Goal: Task Accomplishment & Management: Use online tool/utility

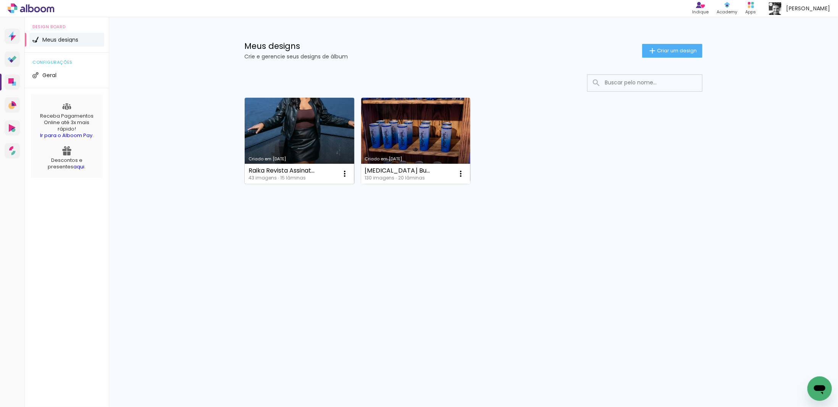
click at [331, 150] on link "Criado em [DATE]" at bounding box center [300, 141] width 110 height 86
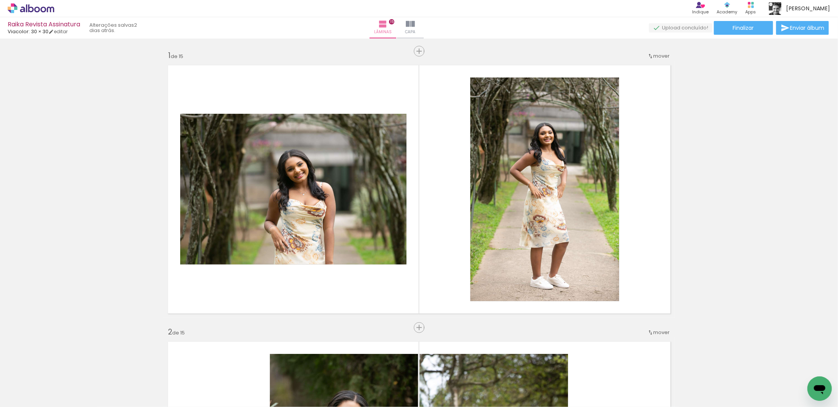
scroll to position [0, 1065]
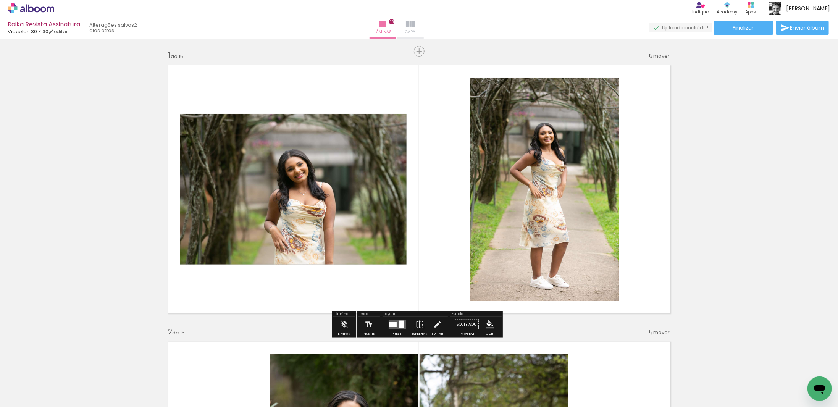
click at [415, 26] on iron-icon at bounding box center [410, 23] width 9 height 9
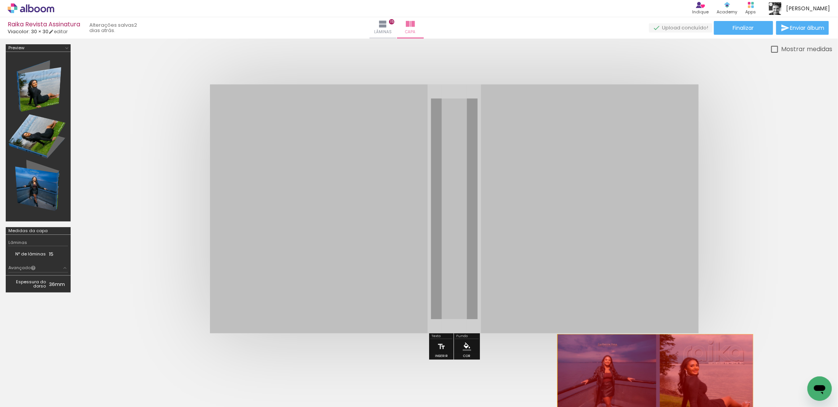
drag, startPoint x: 491, startPoint y: 127, endPoint x: 650, endPoint y: 384, distance: 301.2
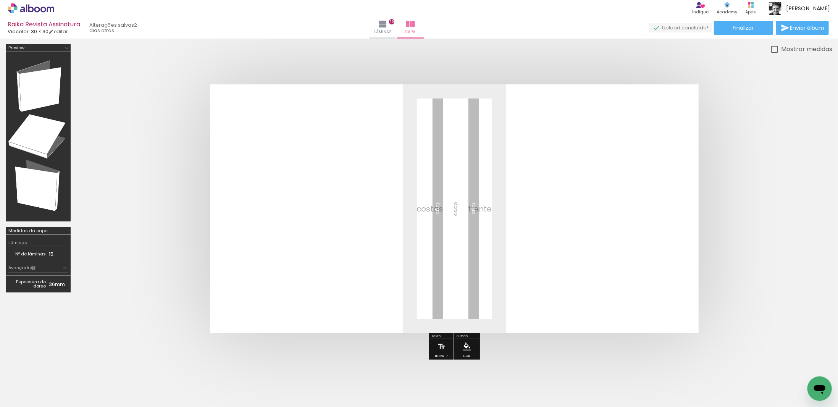
click at [791, 367] on iron-icon at bounding box center [790, 366] width 8 height 8
click at [31, 396] on span "Adicionar Fotos" at bounding box center [27, 396] width 23 height 8
click at [0, 0] on input "file" at bounding box center [0, 0] width 0 height 0
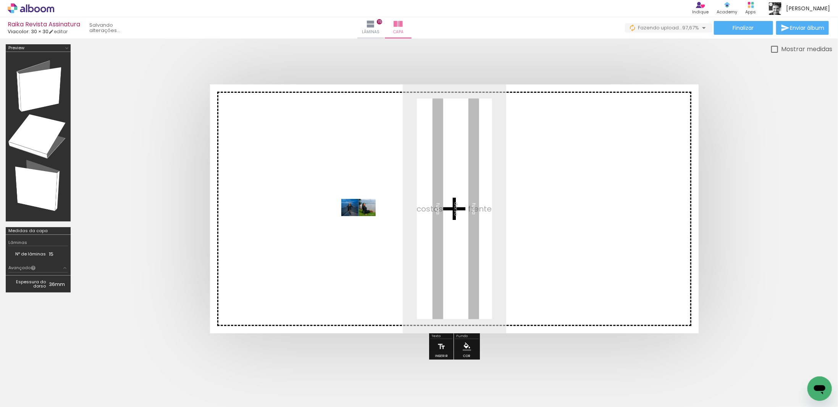
drag, startPoint x: 799, startPoint y: 386, endPoint x: 364, endPoint y: 222, distance: 464.8
click at [364, 222] on quentale-workspace at bounding box center [419, 203] width 838 height 407
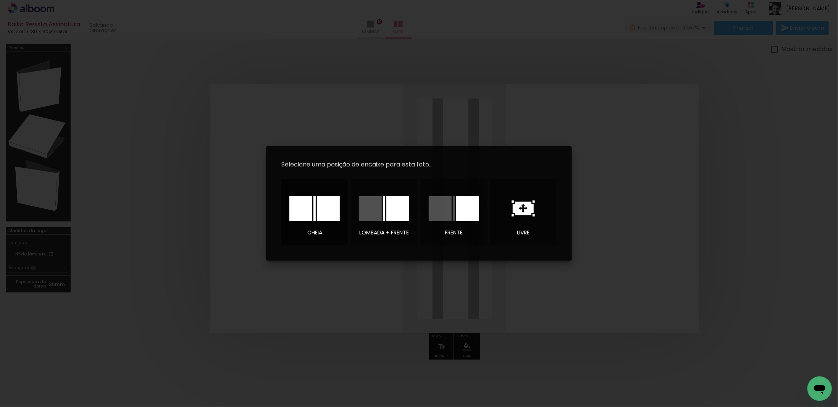
click at [321, 211] on div at bounding box center [328, 208] width 23 height 25
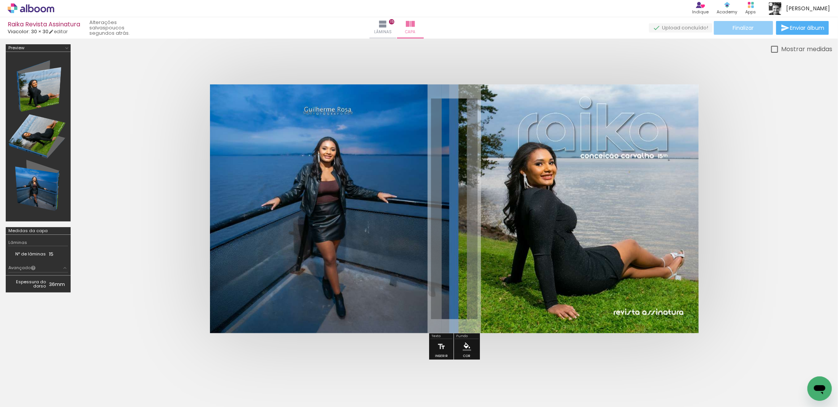
click at [733, 27] on span "Finalizar" at bounding box center [743, 27] width 21 height 5
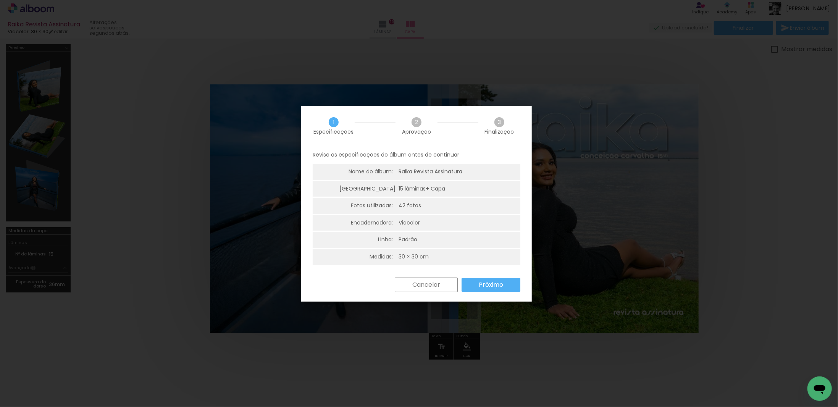
click at [0, 0] on slot "Próximo" at bounding box center [0, 0] width 0 height 0
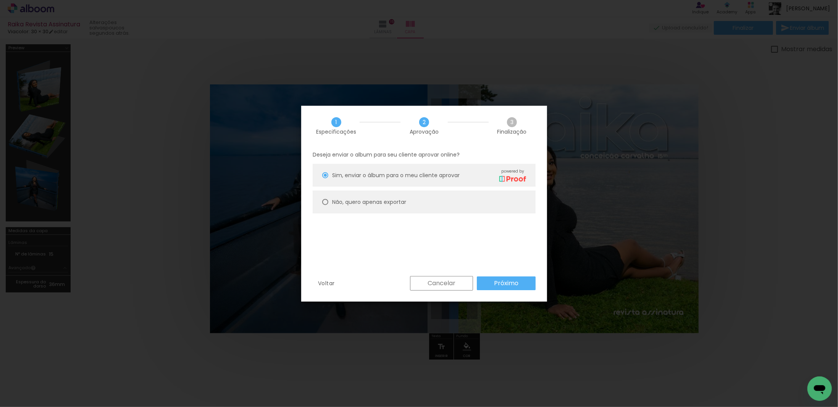
click at [0, 0] on slot "Próximo" at bounding box center [0, 0] width 0 height 0
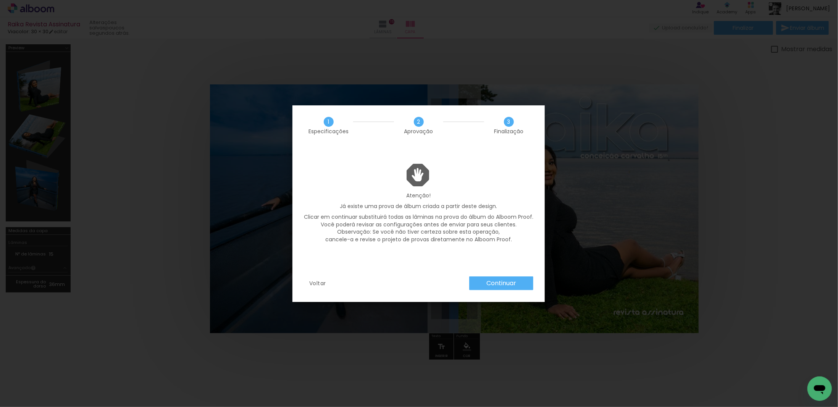
click at [0, 0] on slot "Continuar" at bounding box center [0, 0] width 0 height 0
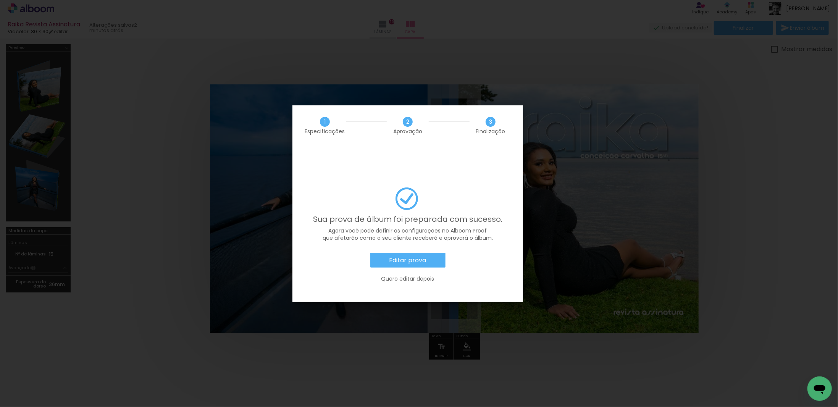
scroll to position [0, 1065]
click at [0, 0] on slot "Editar prova" at bounding box center [0, 0] width 0 height 0
